Goal: Check status: Check status

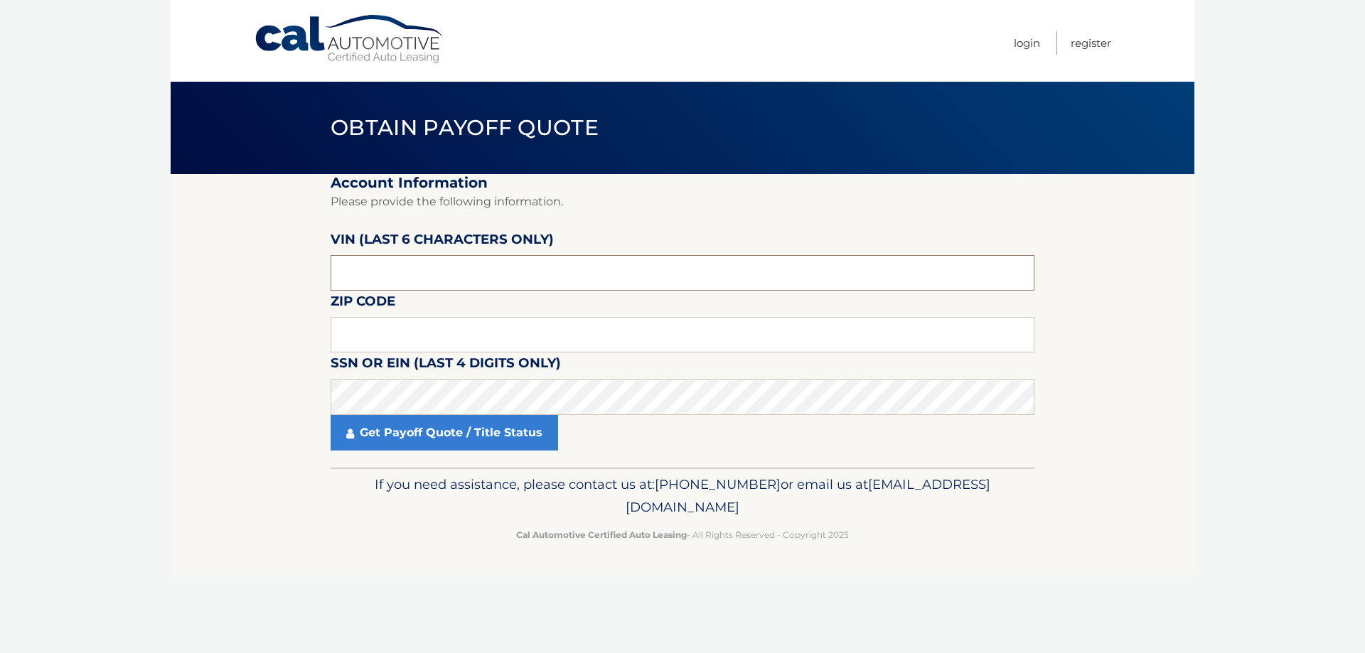
click at [420, 261] on input "text" at bounding box center [683, 273] width 704 height 36
type input "016445"
click at [530, 331] on input "text" at bounding box center [683, 335] width 704 height 36
click at [399, 332] on input "4012" at bounding box center [683, 335] width 704 height 36
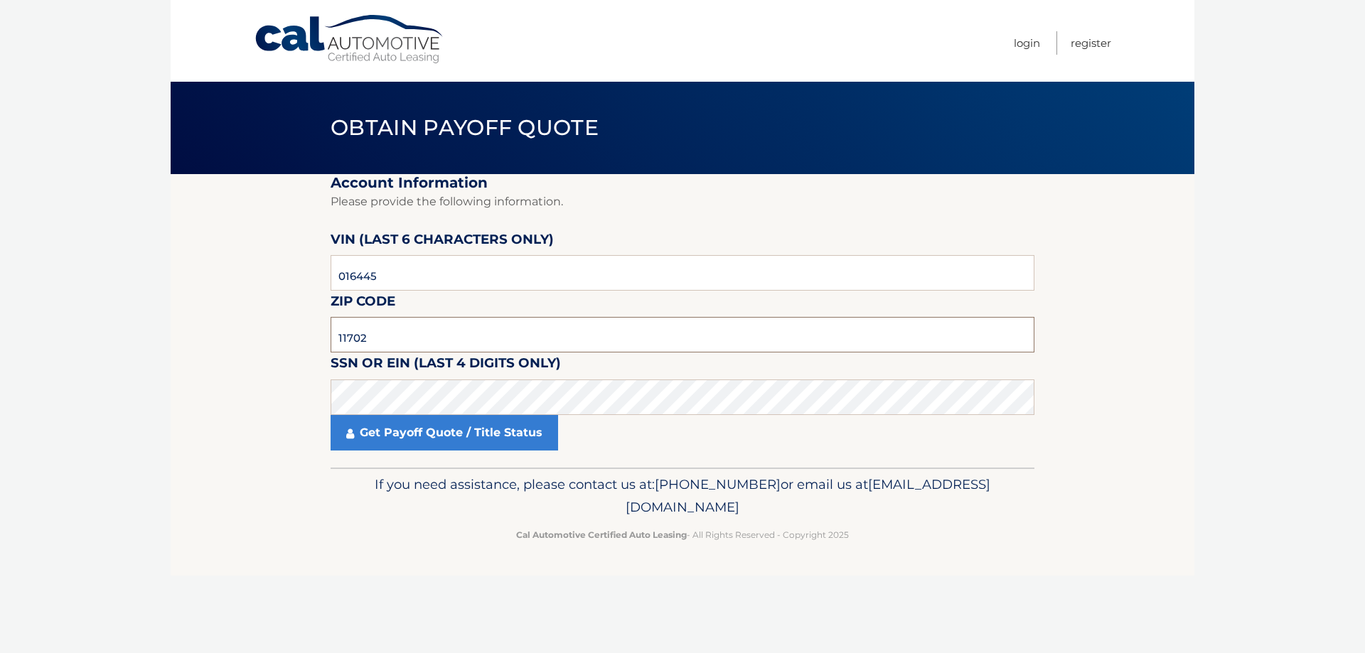
type input "11702"
click at [230, 407] on section "Account Information Please provide the following information. [PERSON_NAME] (la…" at bounding box center [683, 321] width 1024 height 294
click at [427, 440] on link "Get Payoff Quote / Title Status" at bounding box center [445, 433] width 228 height 36
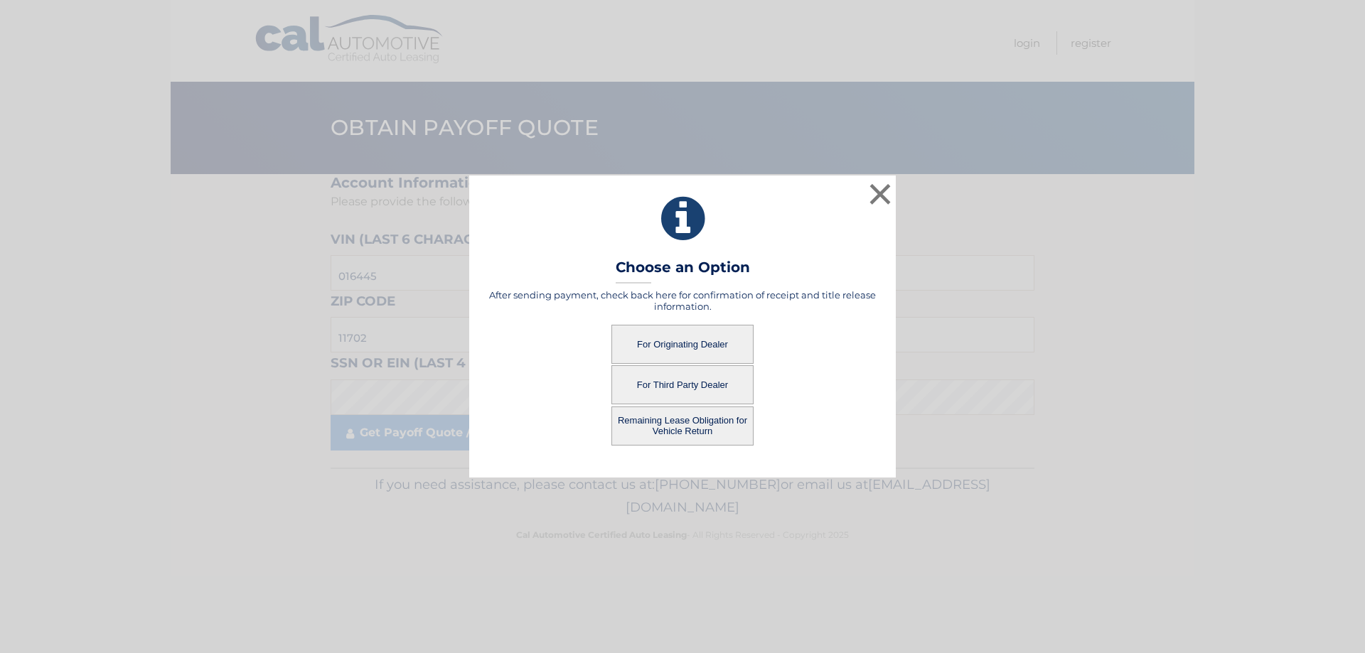
click at [690, 383] on button "For Third Party Dealer" at bounding box center [682, 384] width 142 height 39
click at [690, 386] on button "For Third Party Dealer" at bounding box center [682, 384] width 142 height 39
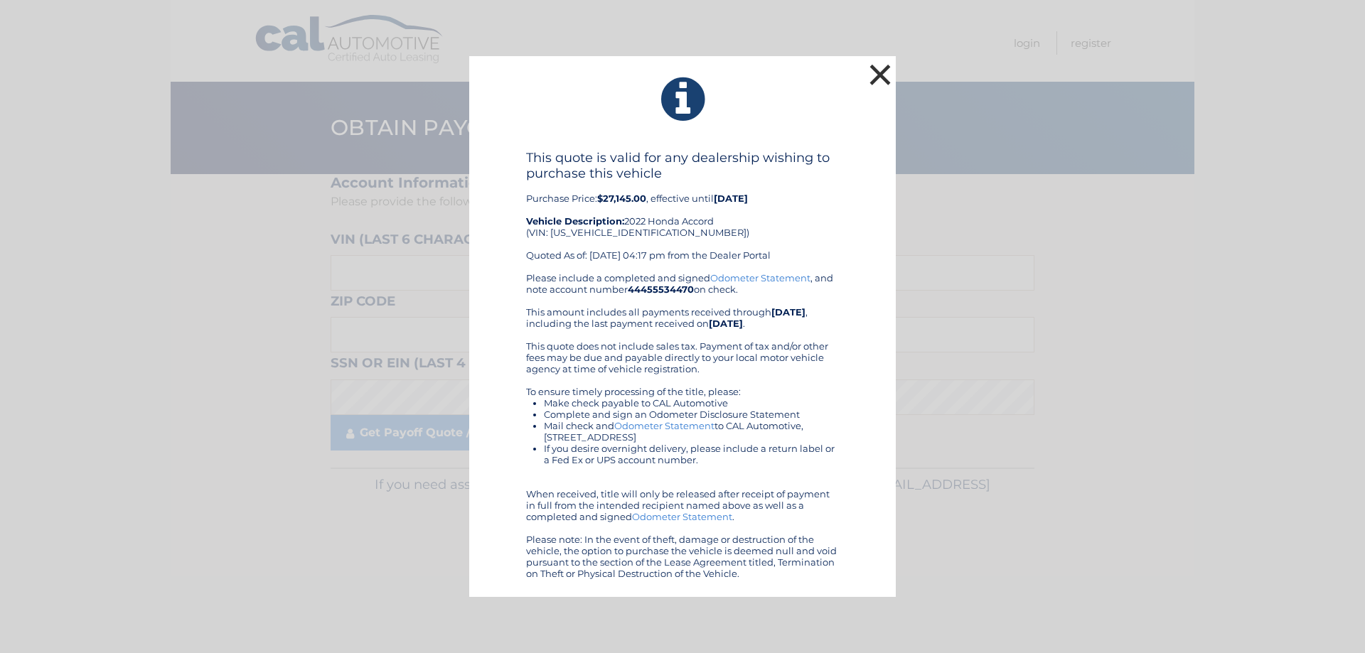
click at [883, 72] on button "×" at bounding box center [880, 74] width 28 height 28
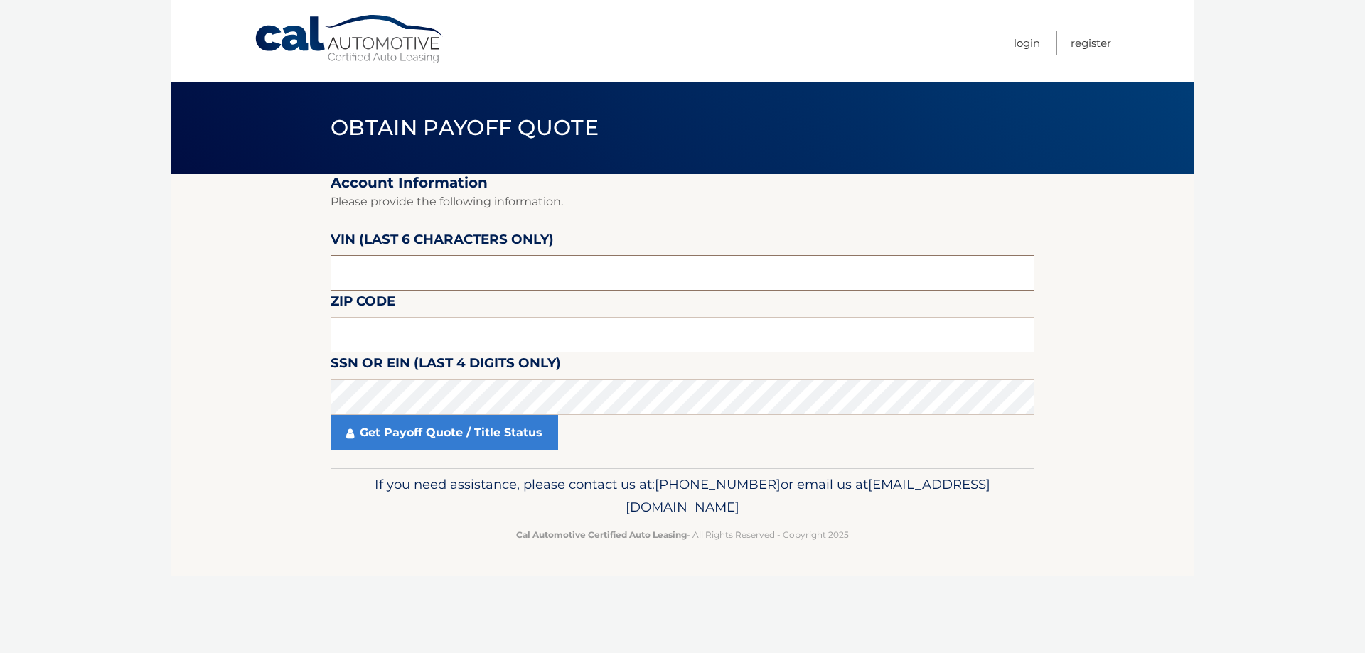
click at [491, 267] on input "text" at bounding box center [683, 273] width 704 height 36
type input "016445"
click at [446, 328] on input "text" at bounding box center [683, 335] width 704 height 36
type input "11702"
click at [625, 439] on div "Get Payoff Quote / Title Status" at bounding box center [683, 433] width 704 height 36
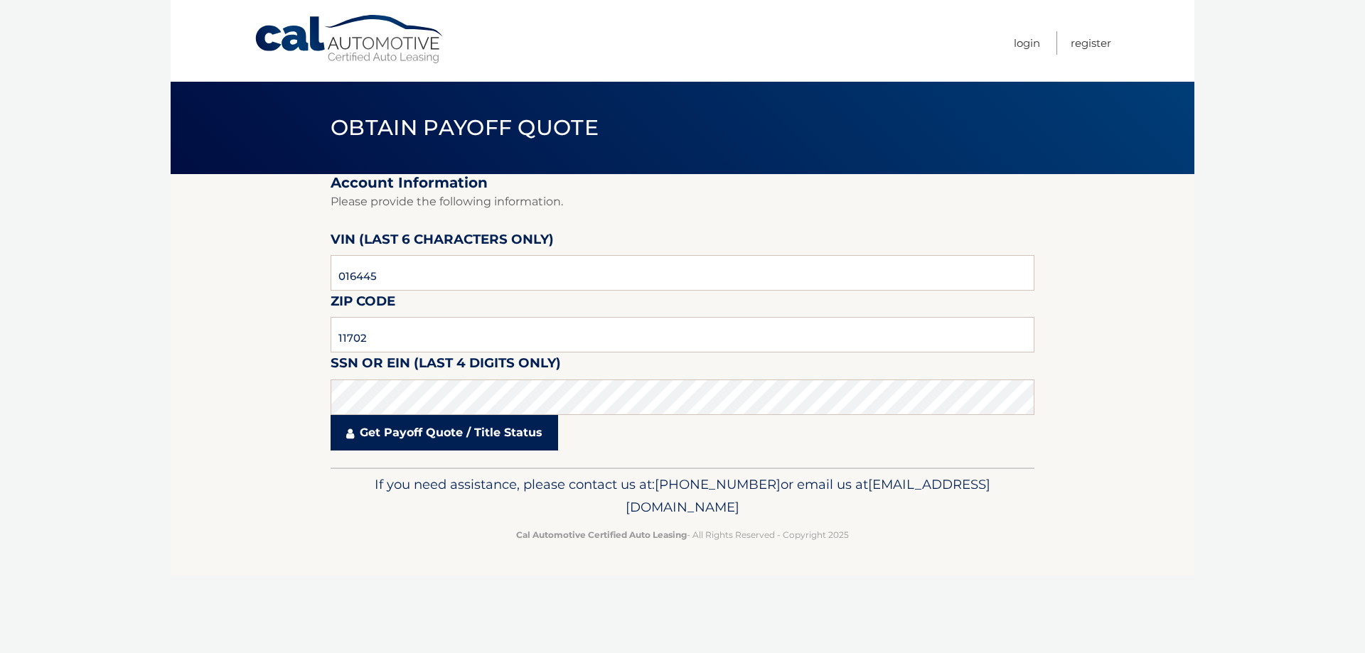
click at [509, 428] on link "Get Payoff Quote / Title Status" at bounding box center [445, 433] width 228 height 36
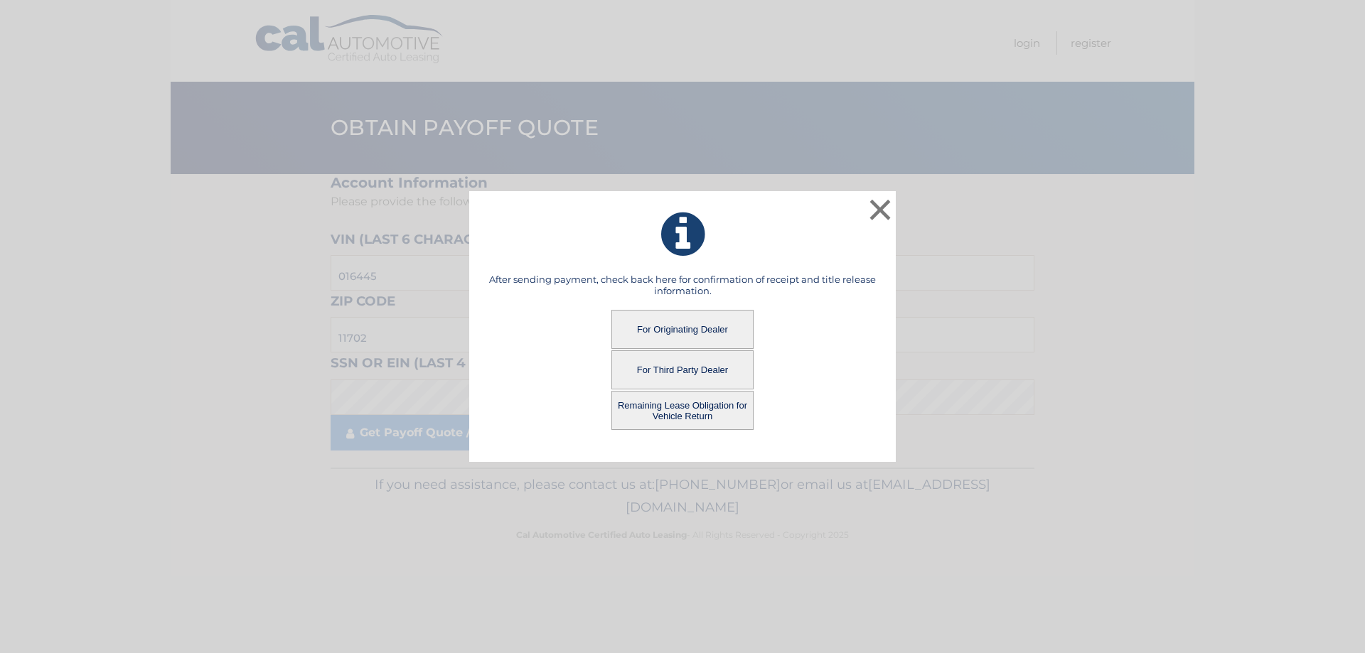
click at [722, 328] on button "For Originating Dealer" at bounding box center [682, 329] width 142 height 39
click at [697, 327] on button "For Originating Dealer" at bounding box center [682, 329] width 142 height 39
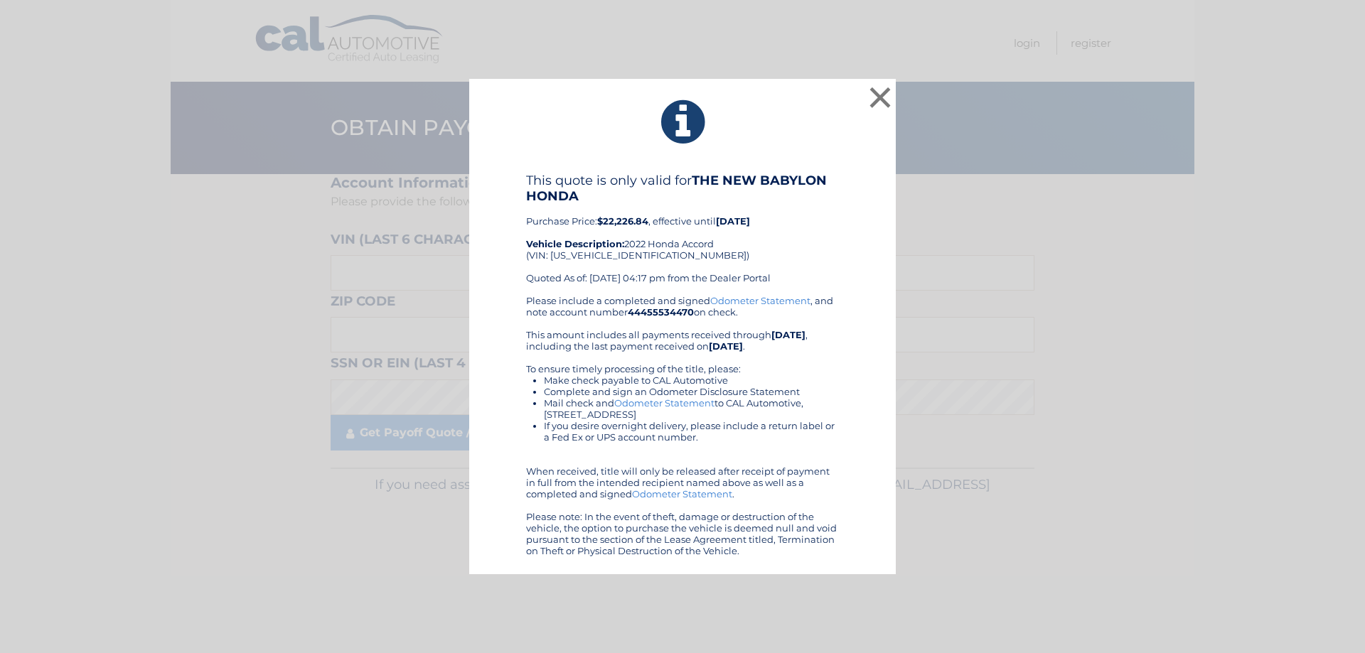
drag, startPoint x: 511, startPoint y: 91, endPoint x: 779, endPoint y: 547, distance: 528.4
click at [779, 547] on div "× This quote is only valid for THE NEW BABYLON HONDA Purchase Price: $22,226.84…" at bounding box center [682, 327] width 427 height 496
click at [1138, 336] on div "× This quote is only valid for THE NEW BABYLON HONDA Purchase Price: $22,226.84…" at bounding box center [683, 327] width 1354 height 496
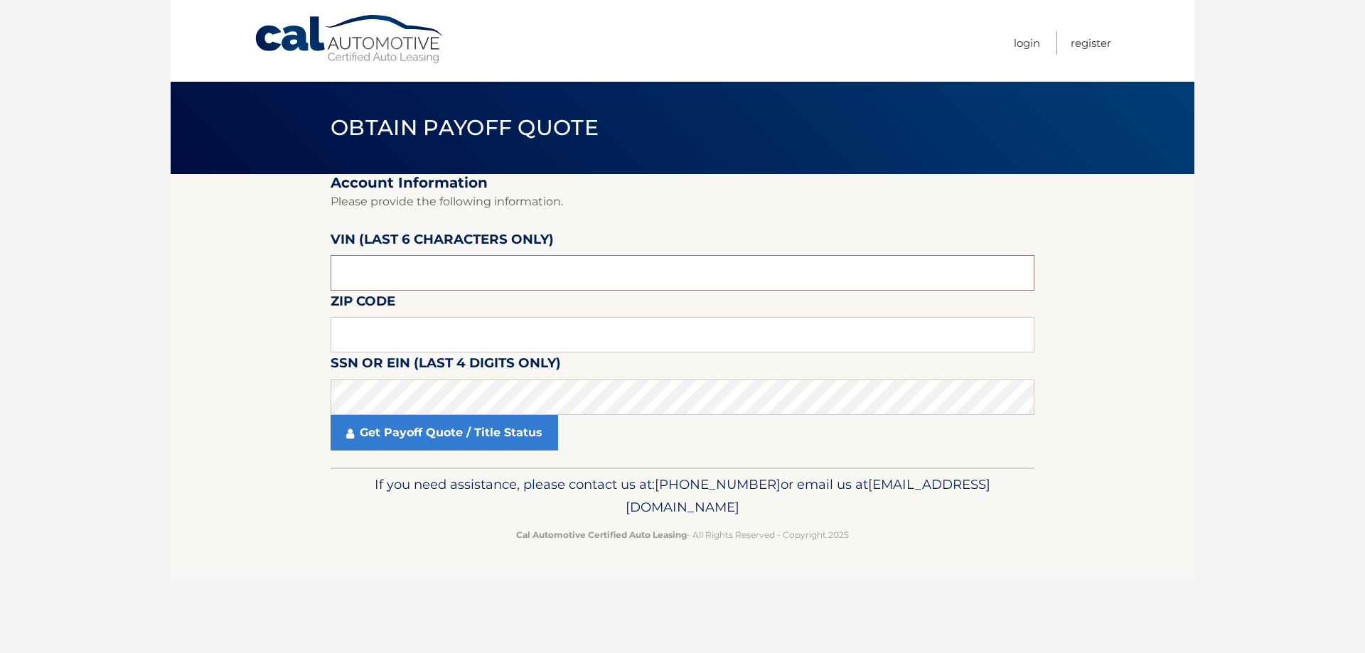
click at [429, 267] on input "text" at bounding box center [683, 273] width 704 height 36
type input "016445"
click at [441, 329] on input "text" at bounding box center [683, 335] width 704 height 36
type input "11702"
click at [529, 432] on link "Get Payoff Quote / Title Status" at bounding box center [445, 433] width 228 height 36
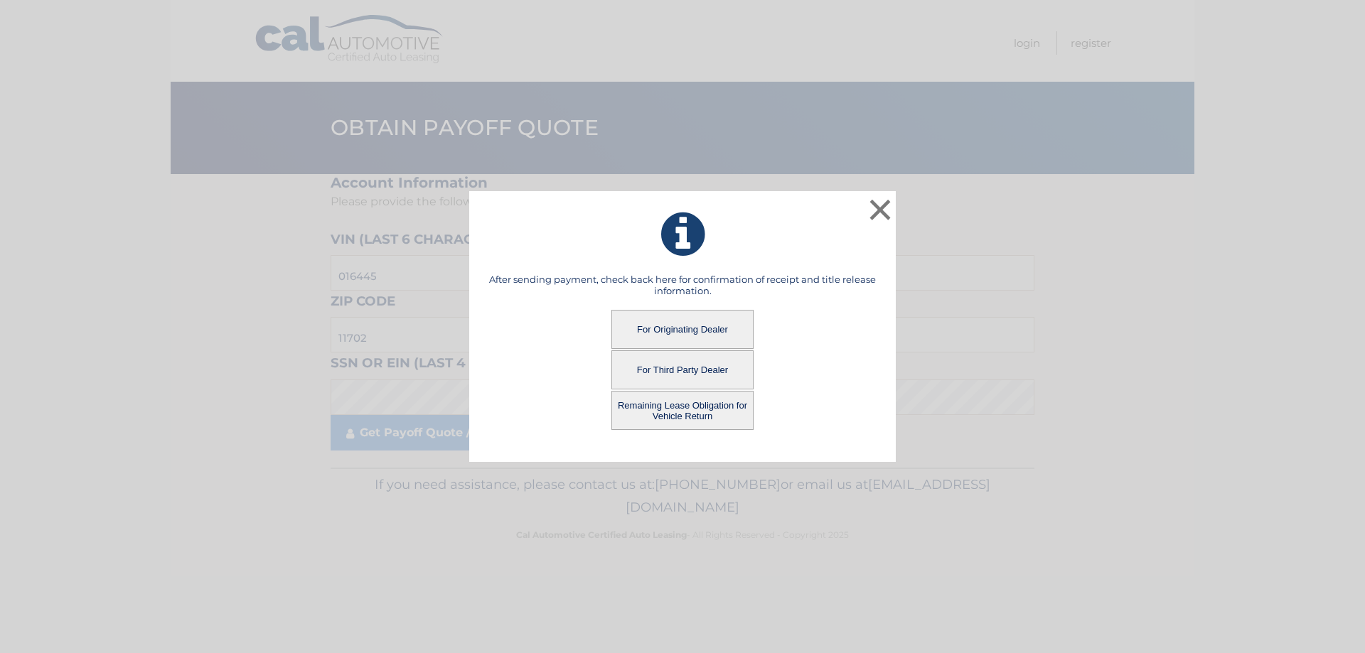
click at [686, 331] on button "For Originating Dealer" at bounding box center [682, 329] width 142 height 39
click at [693, 329] on button "For Originating Dealer" at bounding box center [682, 329] width 142 height 39
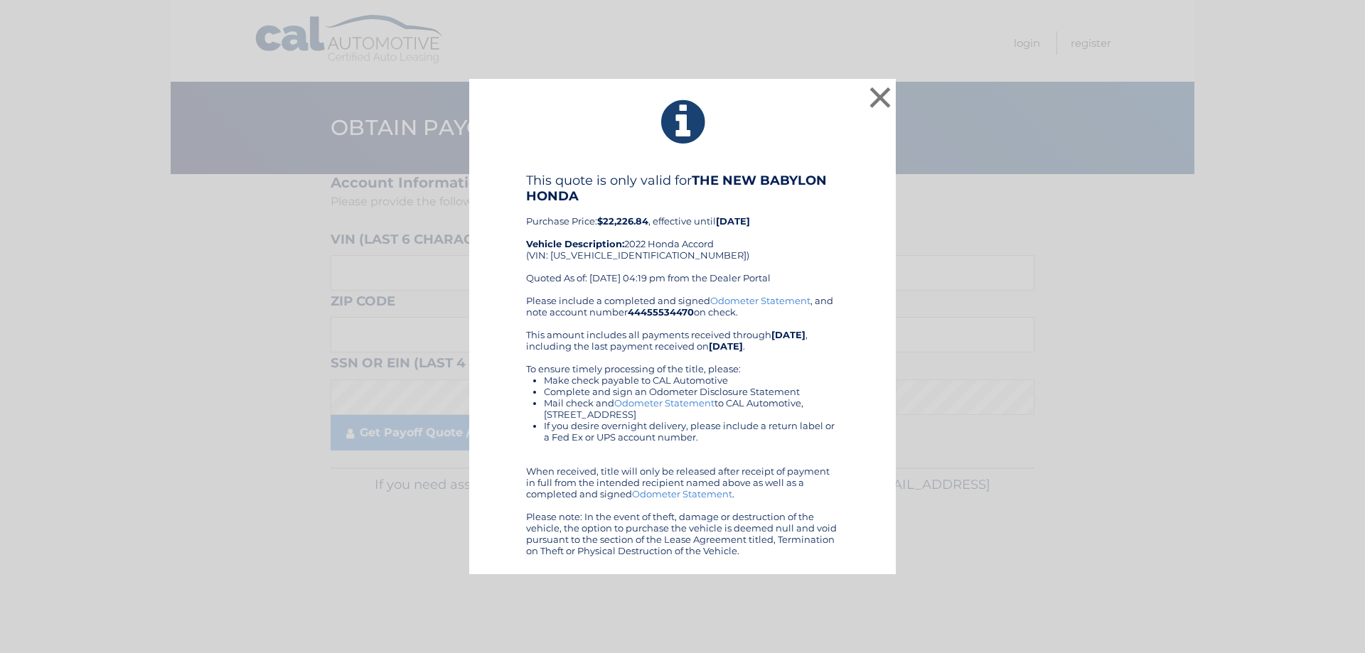
click at [763, 300] on link "Odometer Statement" at bounding box center [760, 300] width 100 height 11
